Goal: Transaction & Acquisition: Purchase product/service

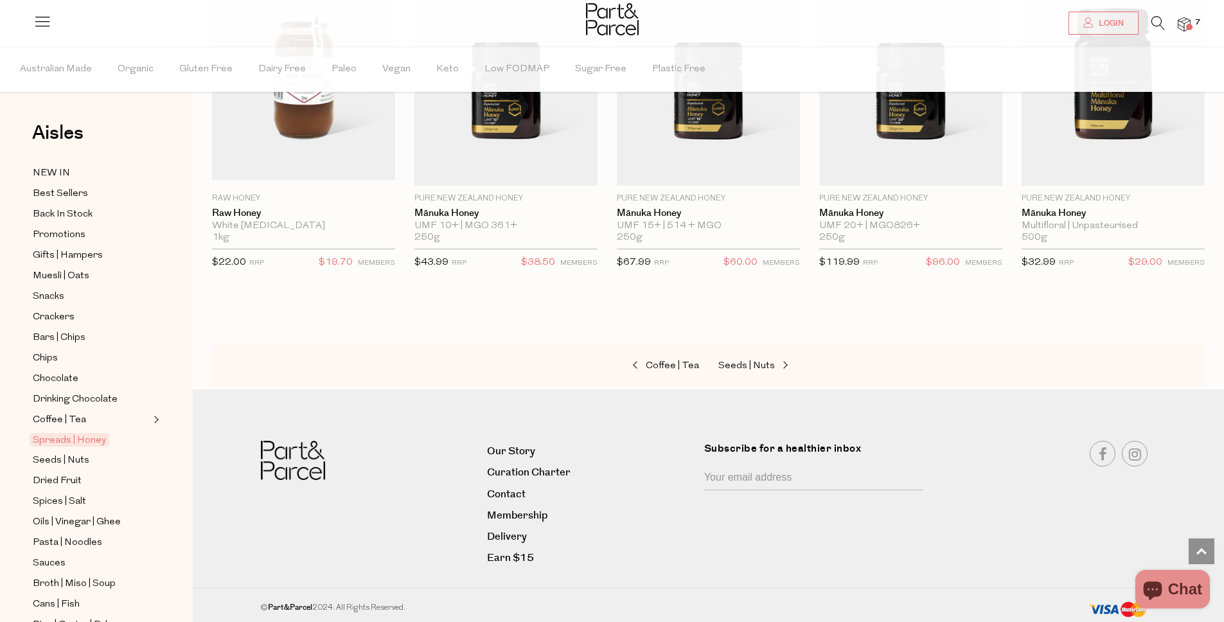
scroll to position [293, 0]
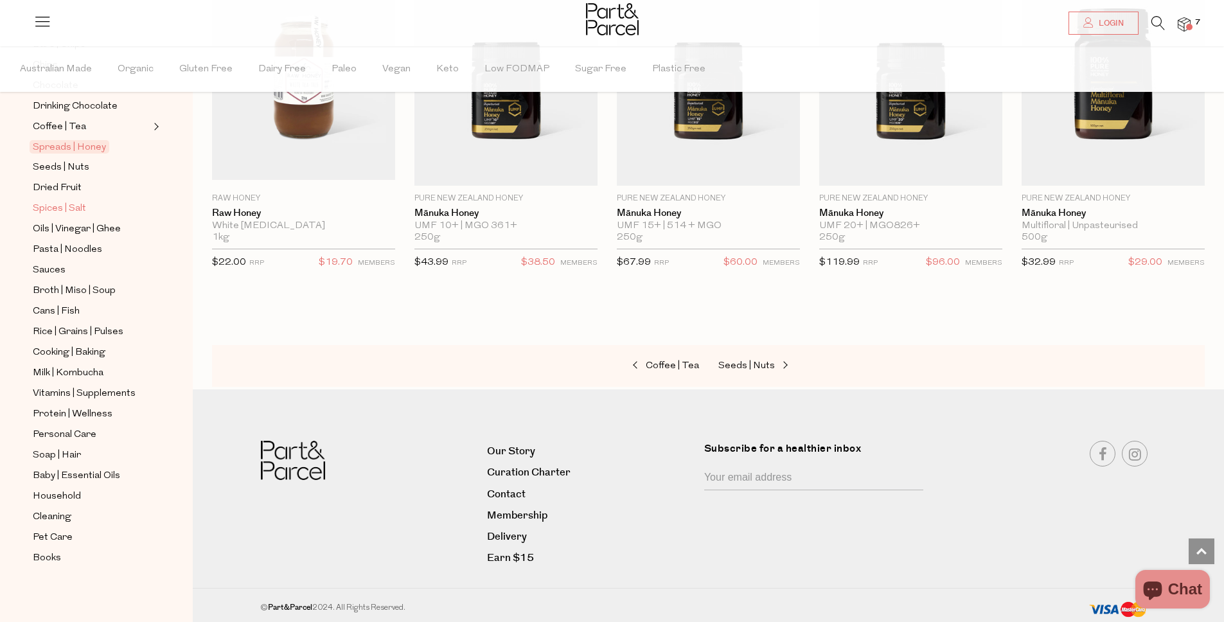
click at [65, 213] on span "Spices | Salt" at bounding box center [59, 208] width 53 height 15
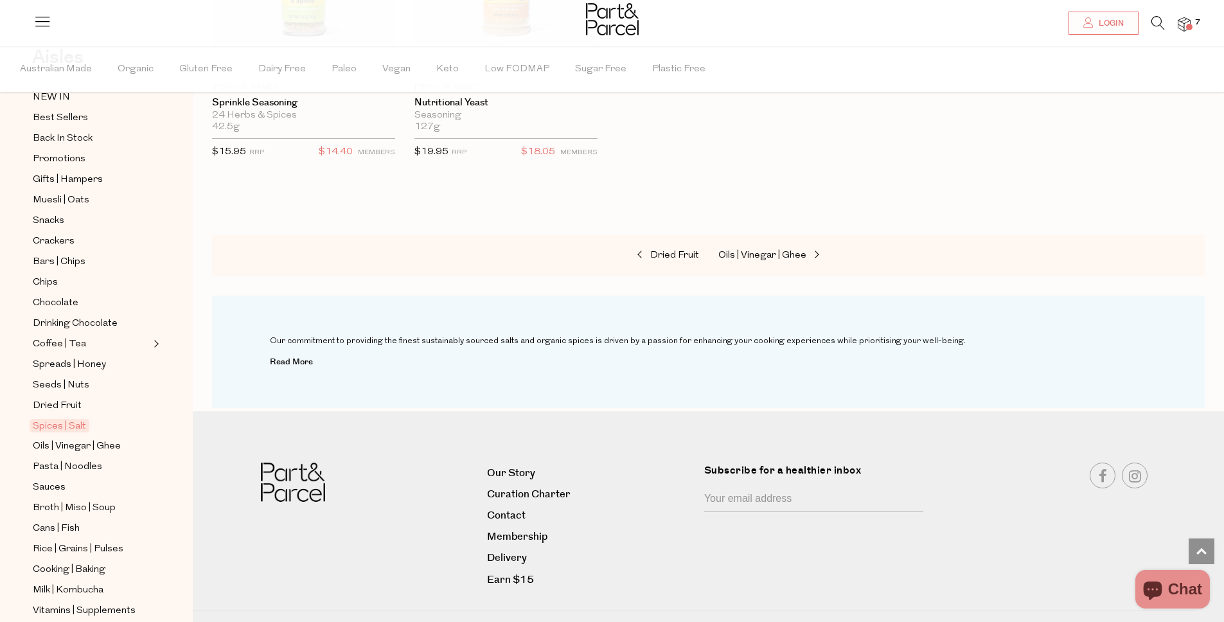
scroll to position [120, 0]
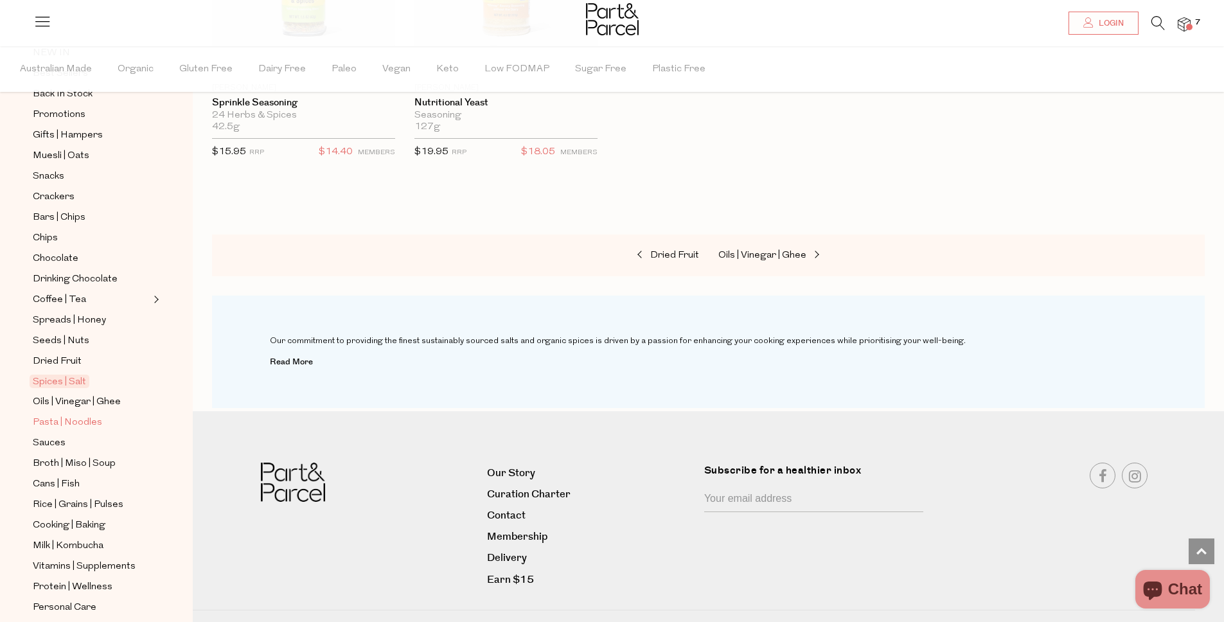
click at [103, 423] on link "Pasta | Noodles" at bounding box center [91, 422] width 117 height 16
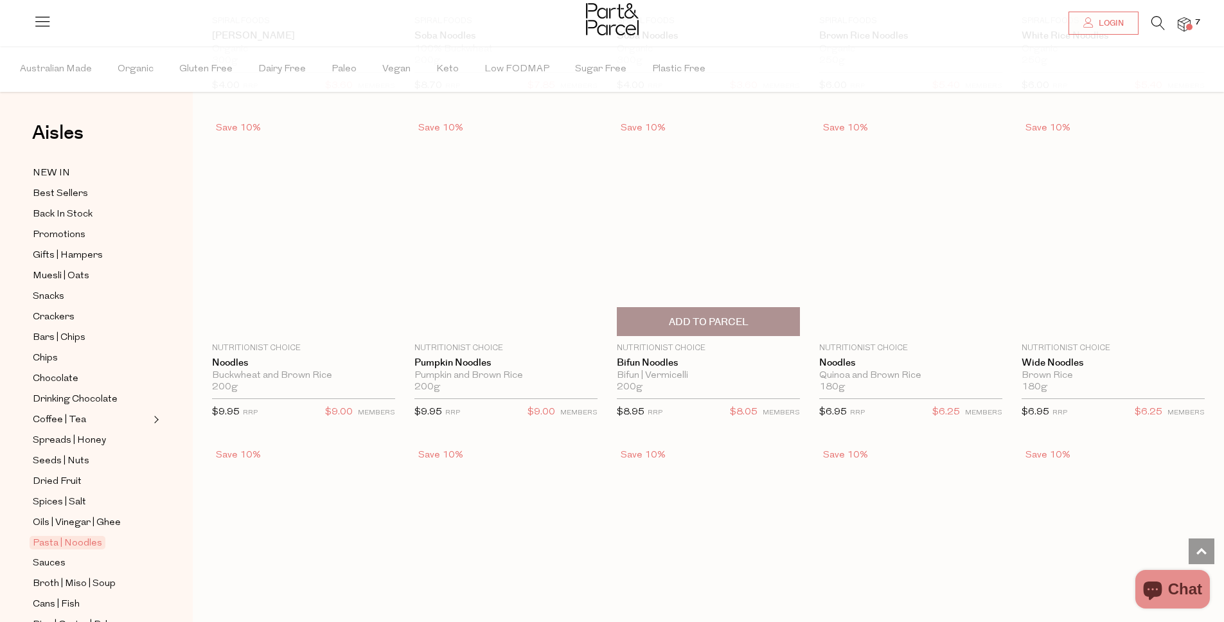
scroll to position [2833, 0]
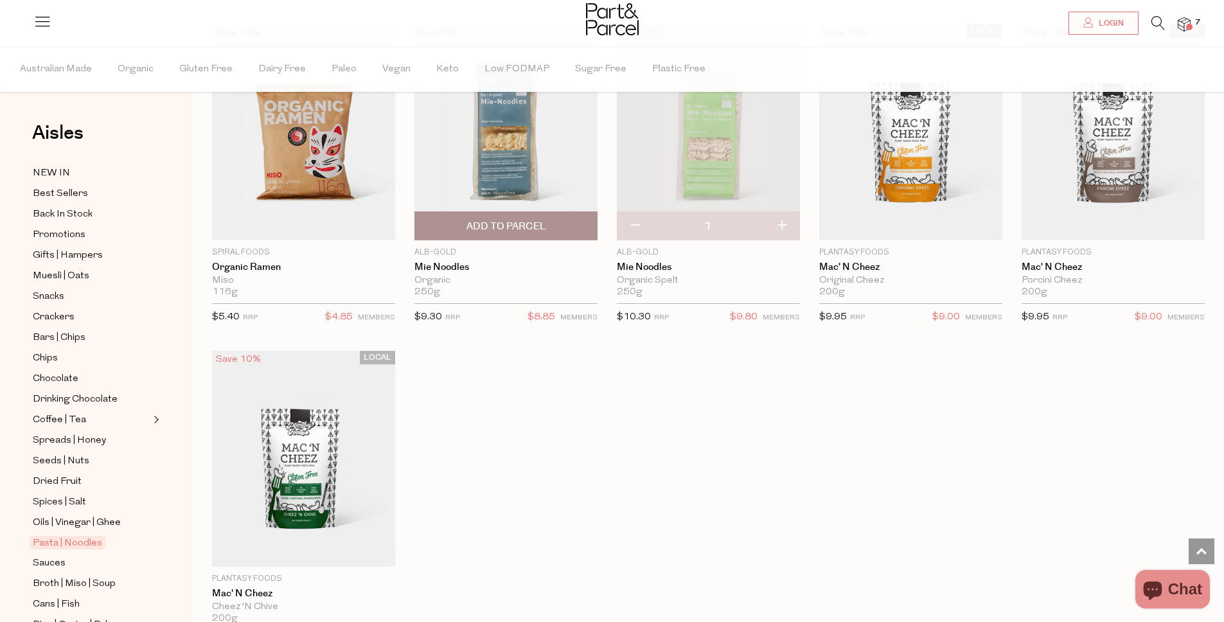
scroll to position [3406, 0]
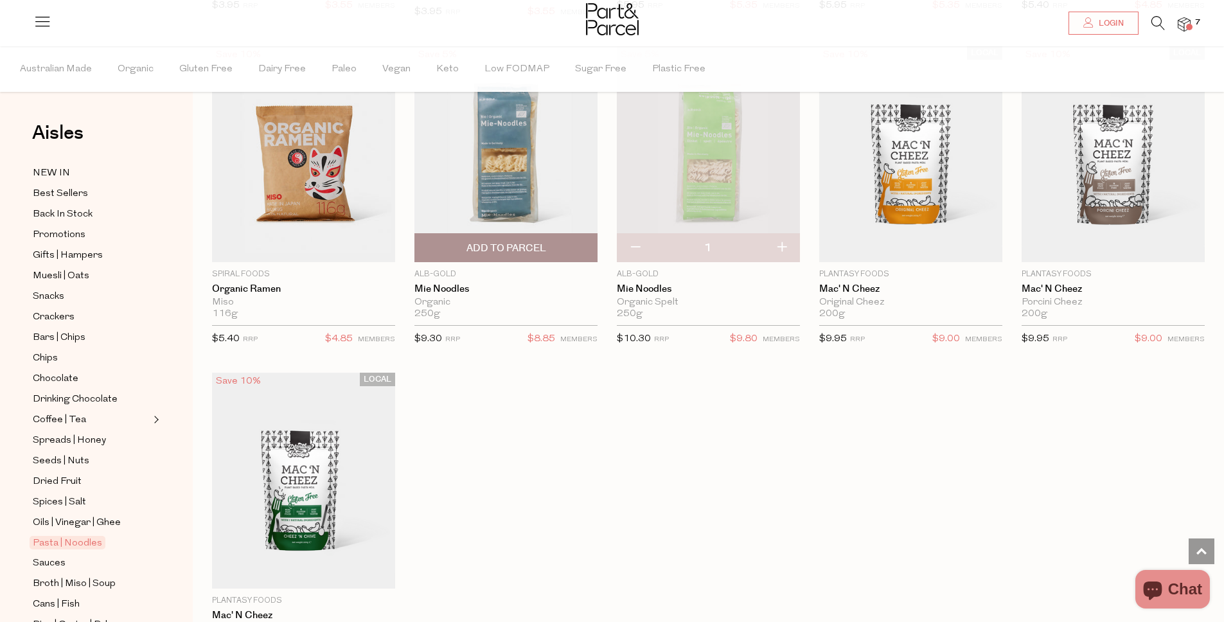
click at [520, 238] on span "Add To Parcel" at bounding box center [505, 248] width 175 height 28
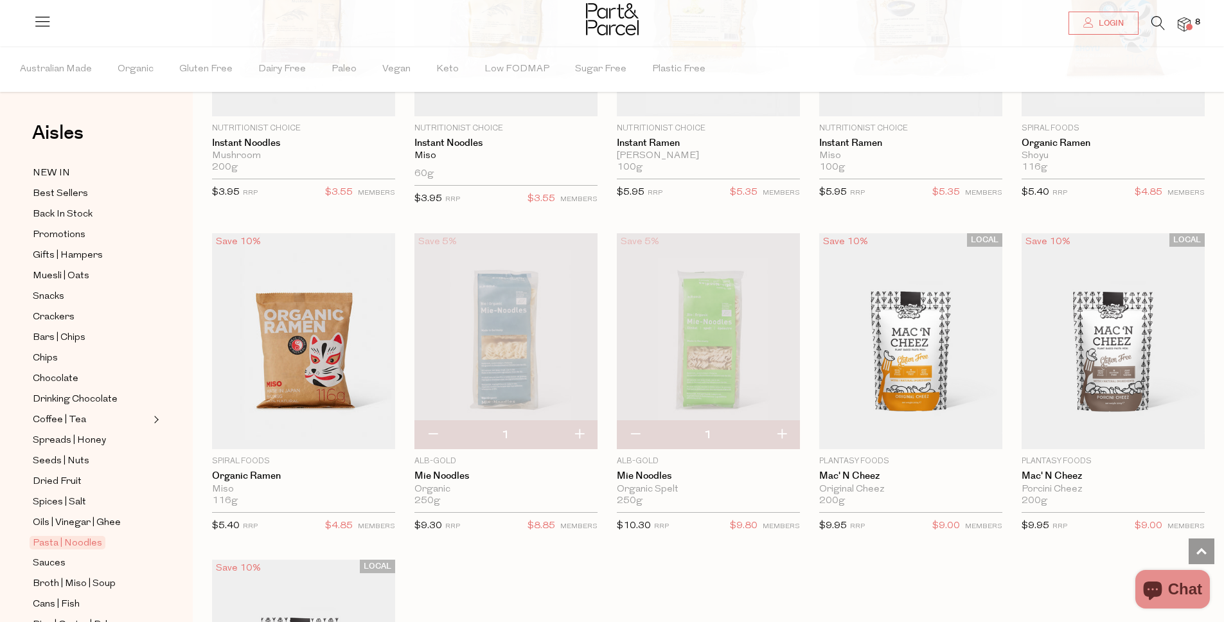
scroll to position [3139, 0]
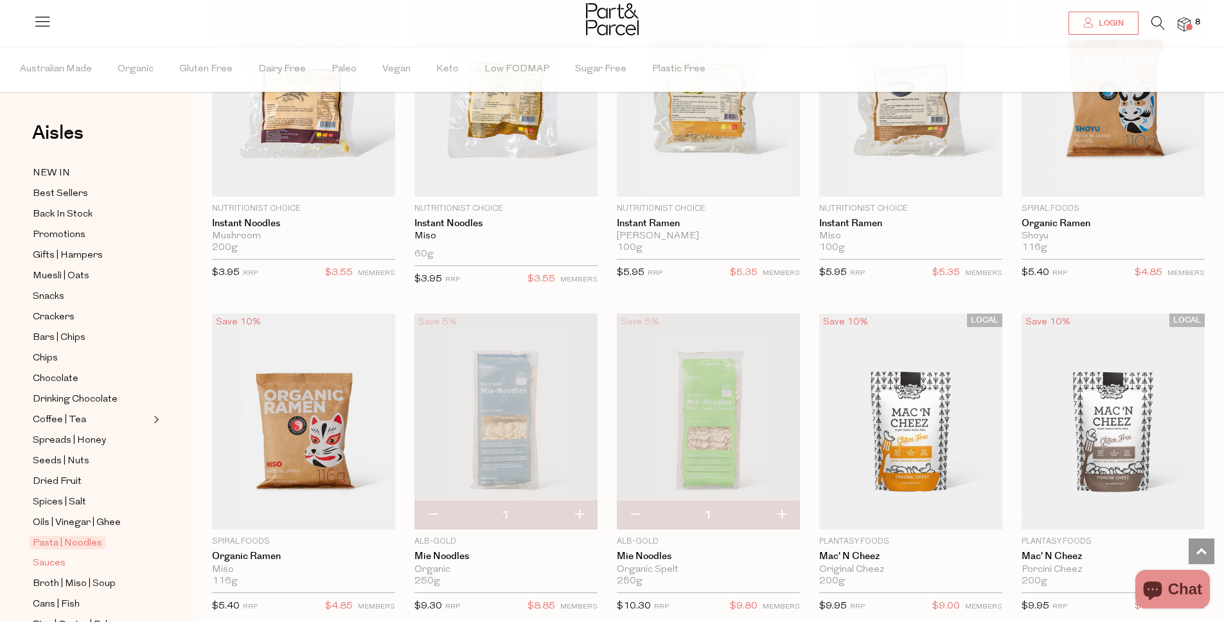
click at [60, 562] on span "Sauces" at bounding box center [49, 563] width 33 height 15
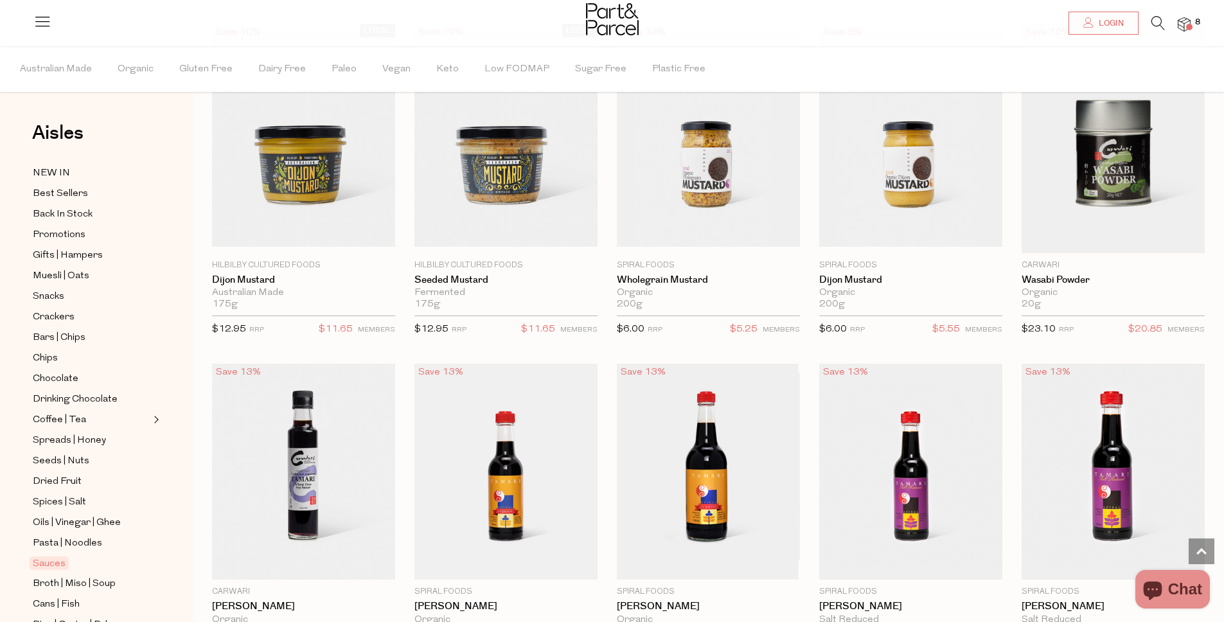
scroll to position [2903, 0]
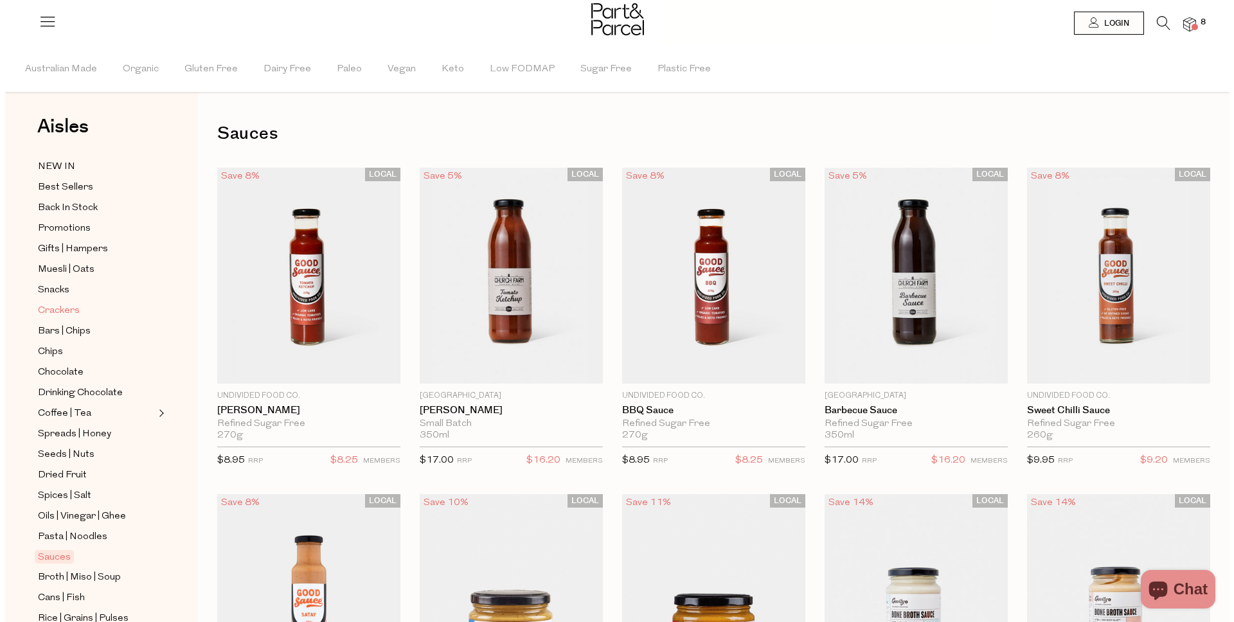
scroll to position [7, 0]
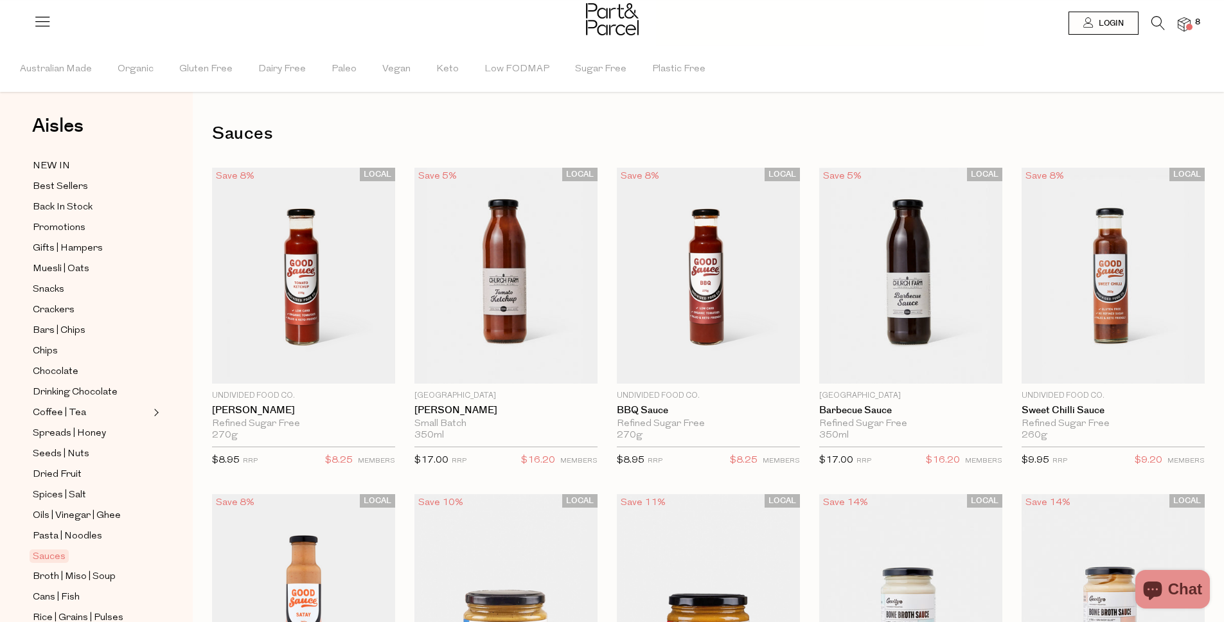
click at [1184, 24] on img at bounding box center [1184, 24] width 13 height 15
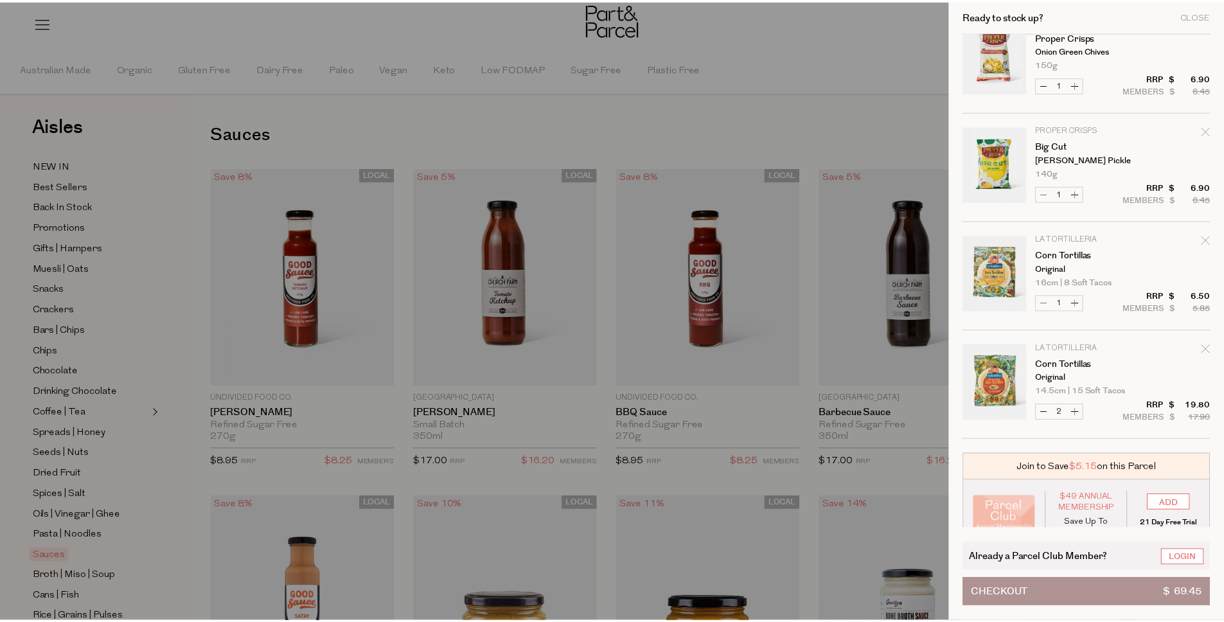
scroll to position [380, 0]
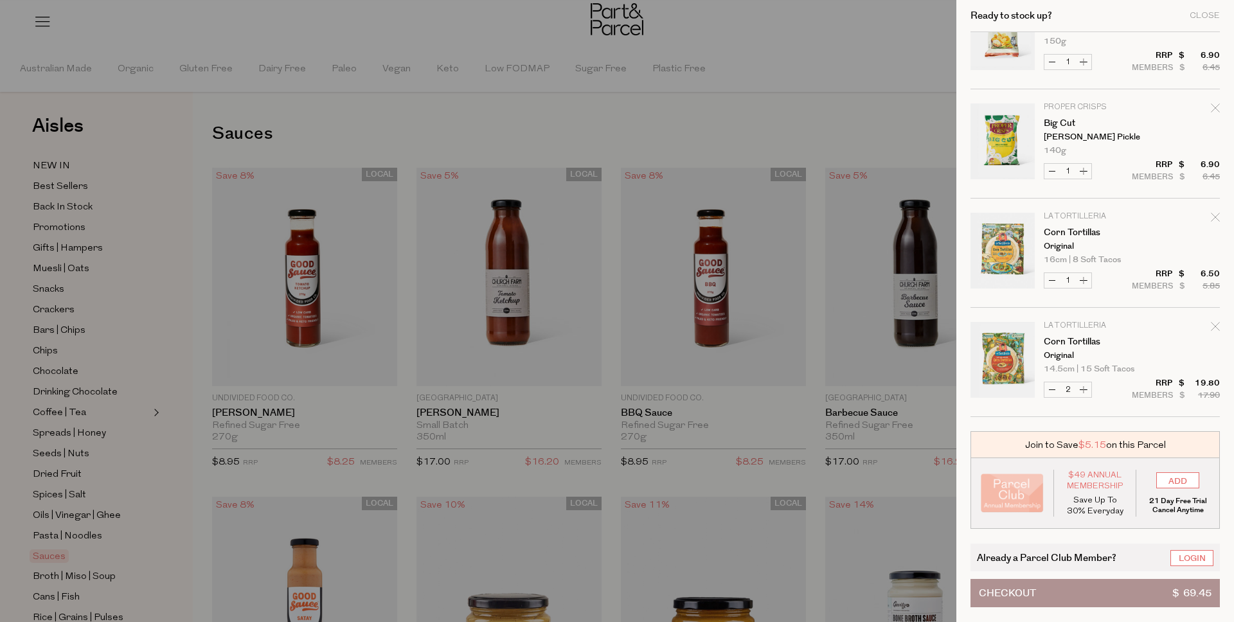
click at [749, 100] on div at bounding box center [617, 311] width 1234 height 622
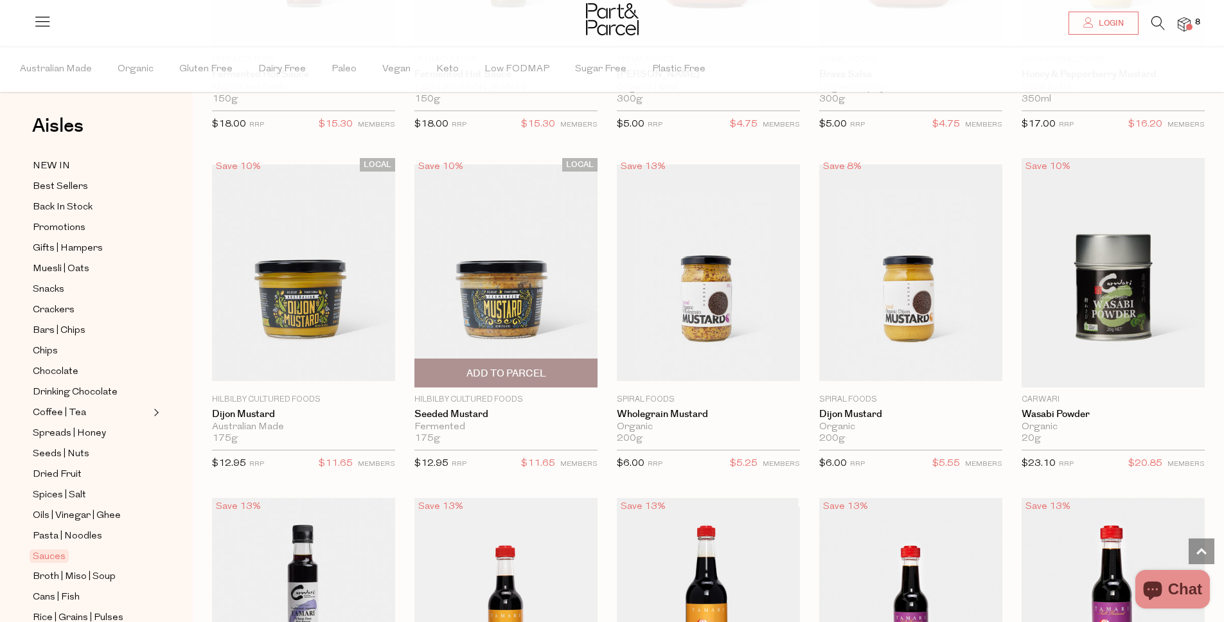
scroll to position [2799, 0]
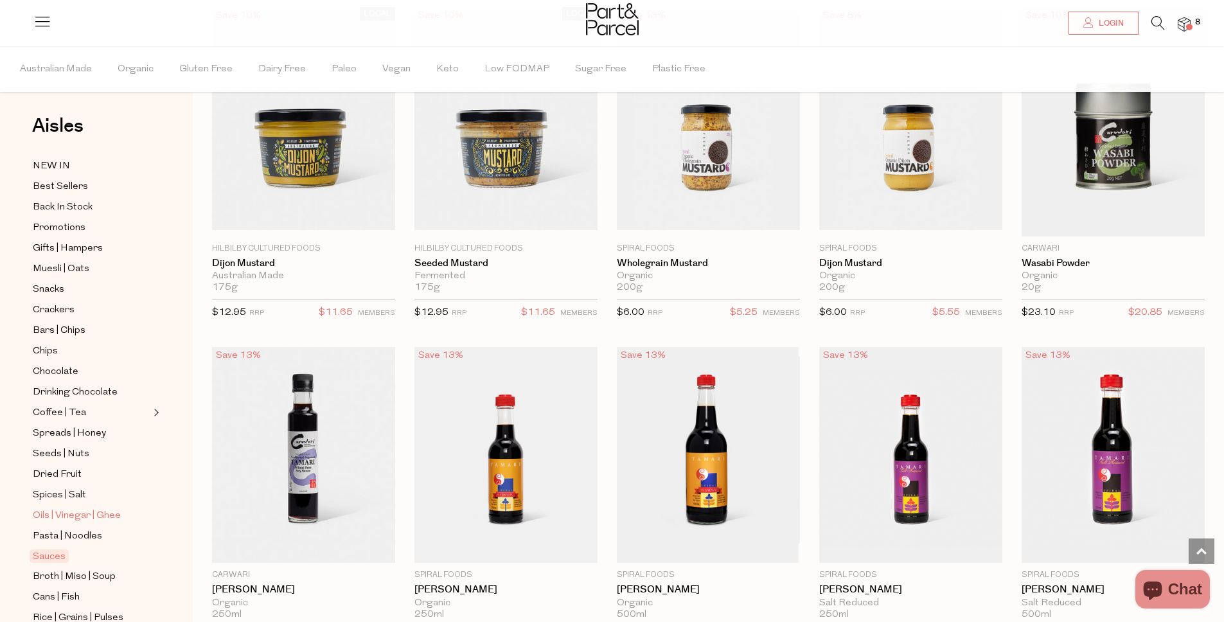
click at [106, 518] on span "Oils | Vinegar | Ghee" at bounding box center [77, 515] width 88 height 15
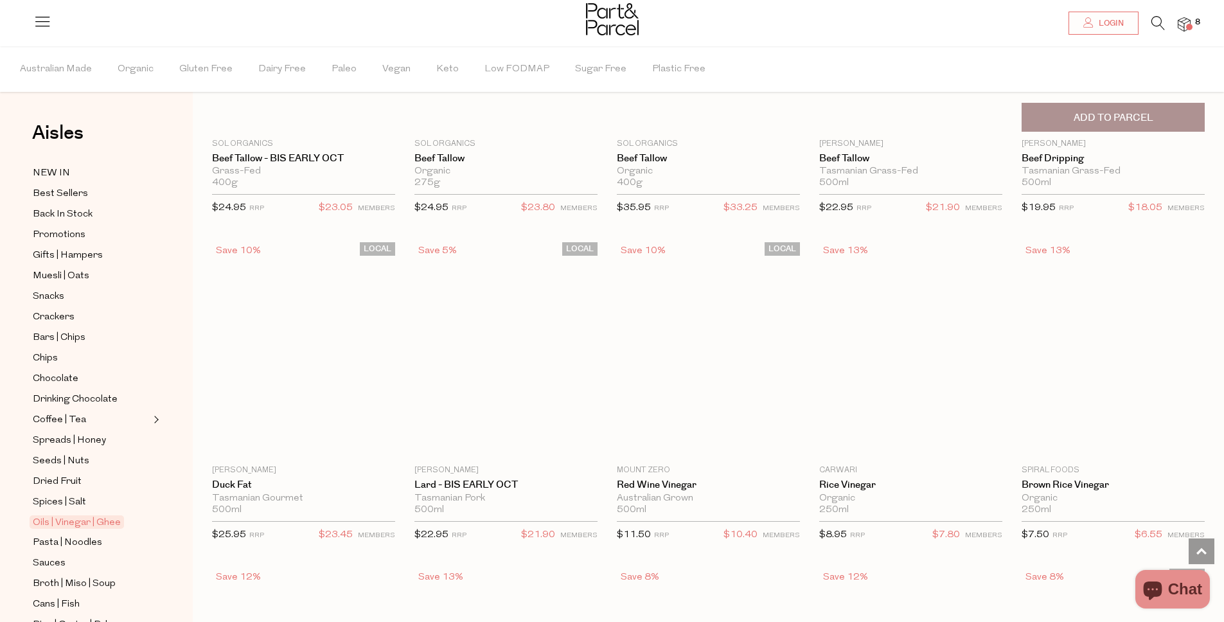
scroll to position [2244, 0]
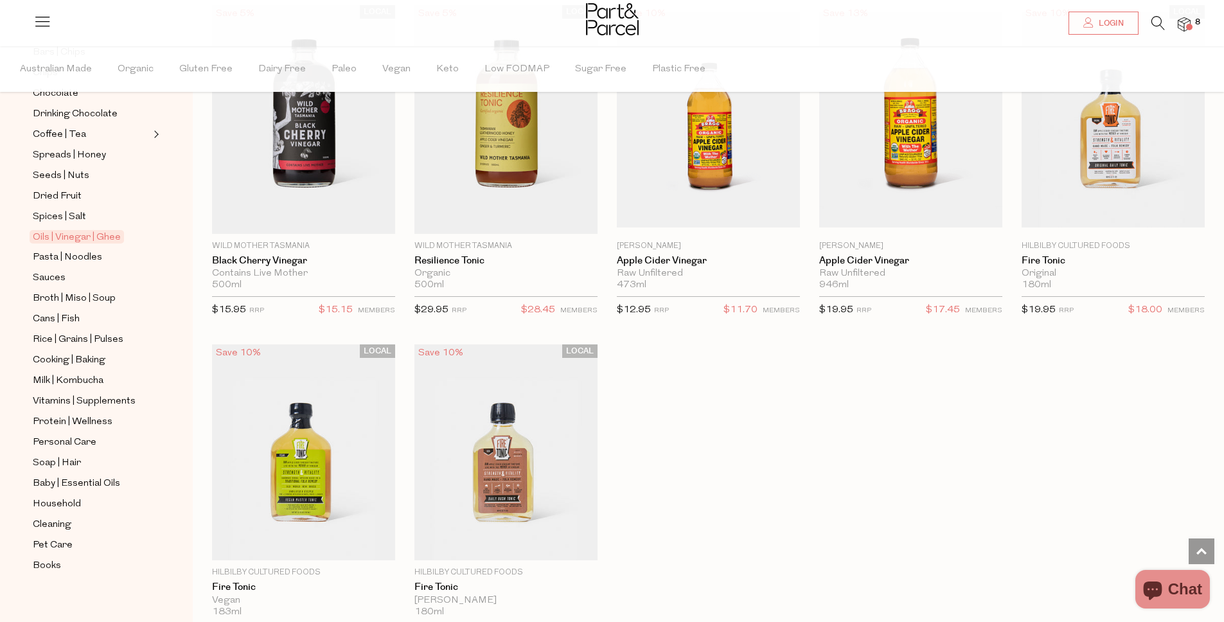
scroll to position [293, 0]
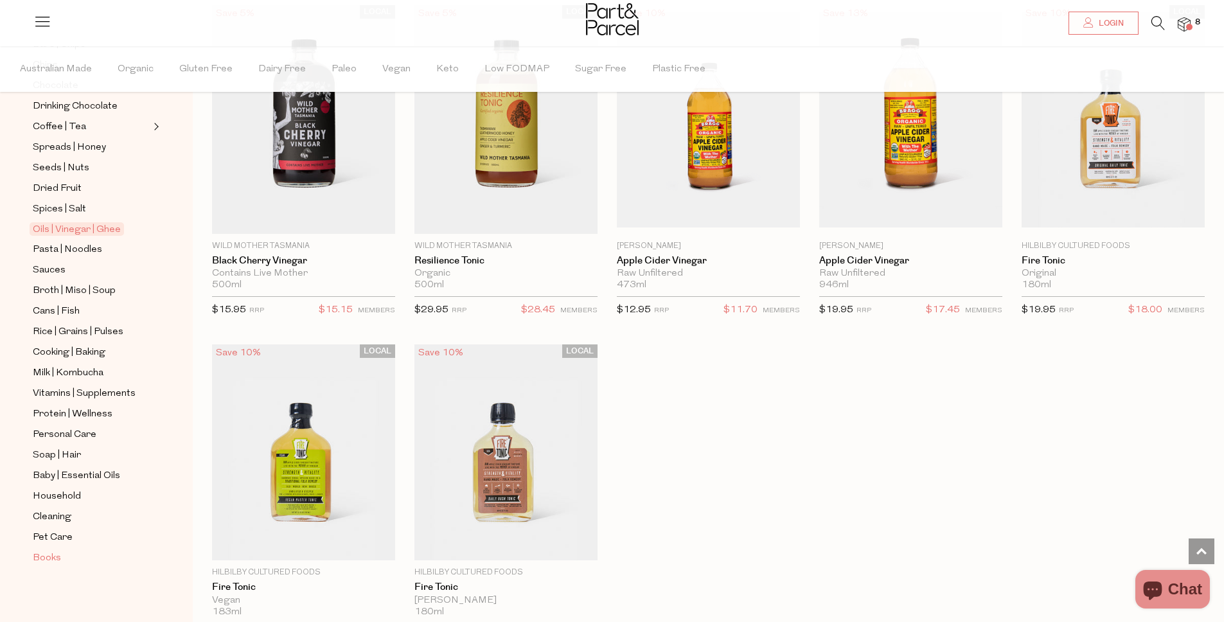
click at [51, 553] on span "Books" at bounding box center [47, 558] width 28 height 15
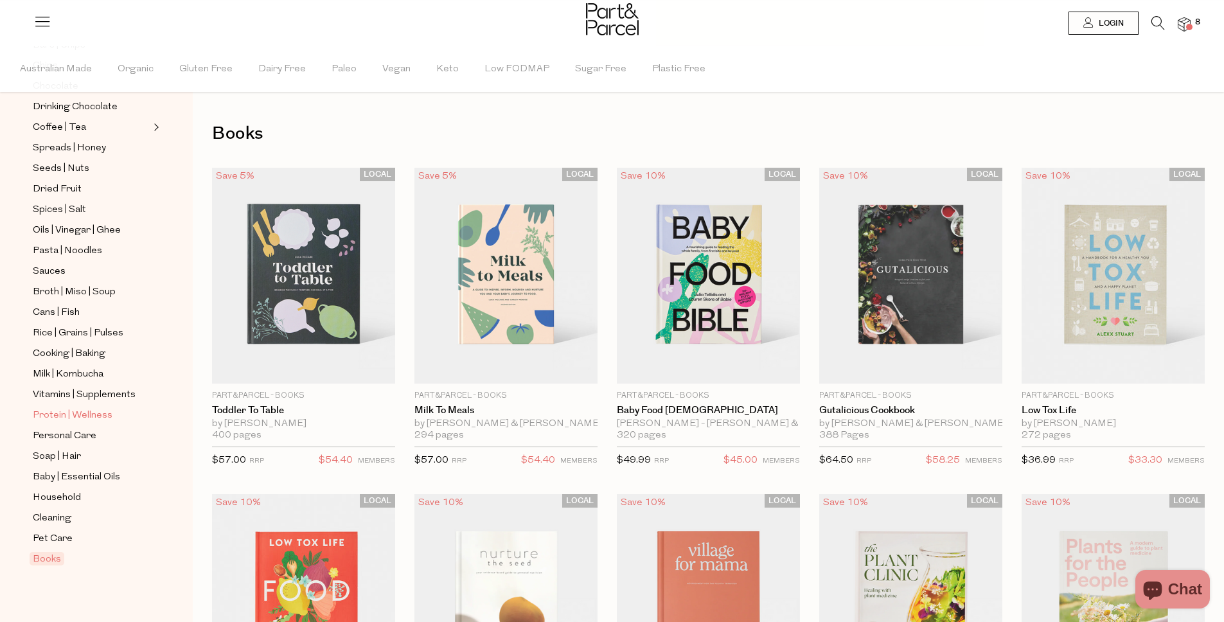
scroll to position [293, 0]
click at [79, 415] on span "Protein | Wellness" at bounding box center [73, 414] width 80 height 15
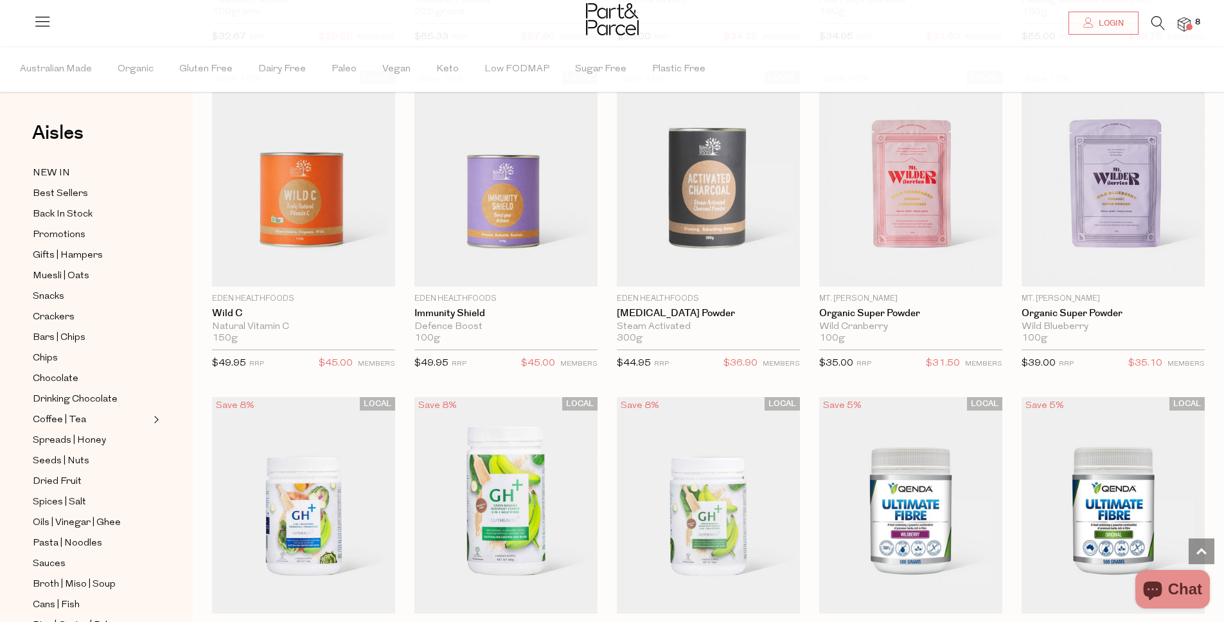
scroll to position [3564, 0]
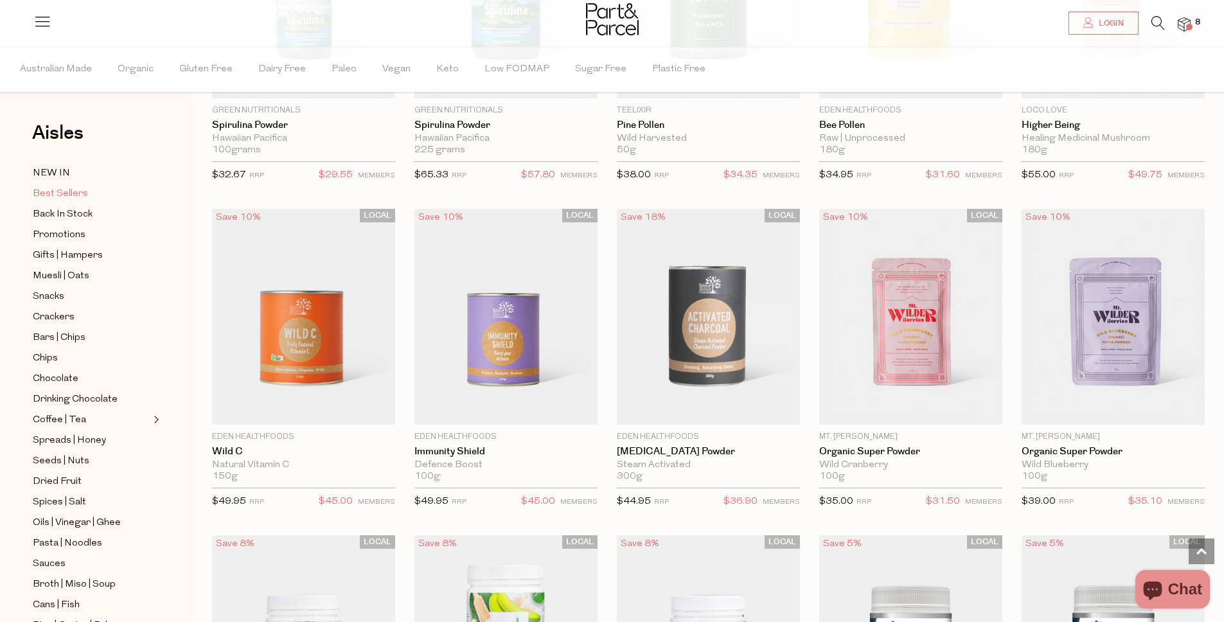
click at [69, 190] on span "Best Sellers" at bounding box center [60, 193] width 55 height 15
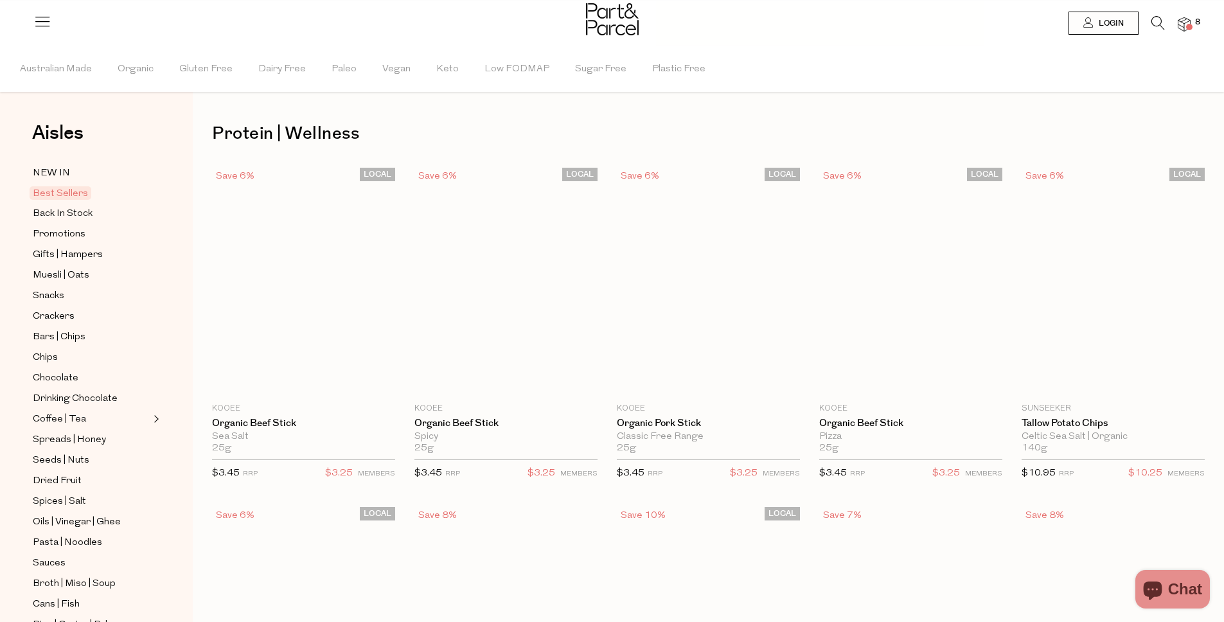
type input "2"
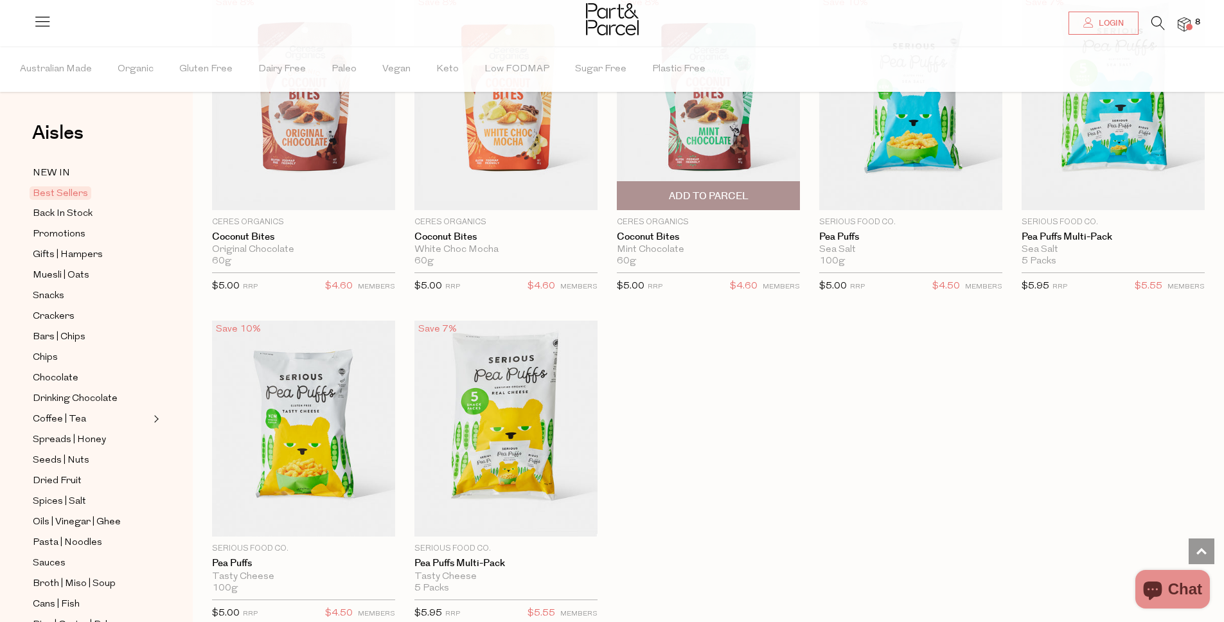
scroll to position [2786, 0]
